Goal: Entertainment & Leisure: Consume media (video, audio)

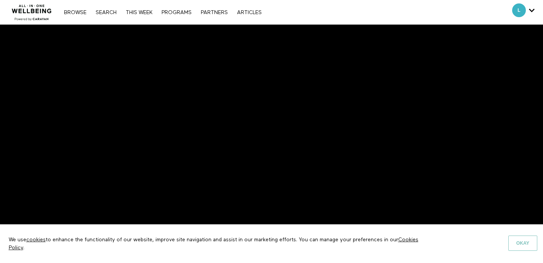
click at [525, 245] on button "Okay" at bounding box center [523, 243] width 29 height 15
drag, startPoint x: 533, startPoint y: 244, endPoint x: 515, endPoint y: 221, distance: 29.7
click at [533, 244] on button "Okay" at bounding box center [523, 243] width 29 height 15
